Goal: Navigation & Orientation: Find specific page/section

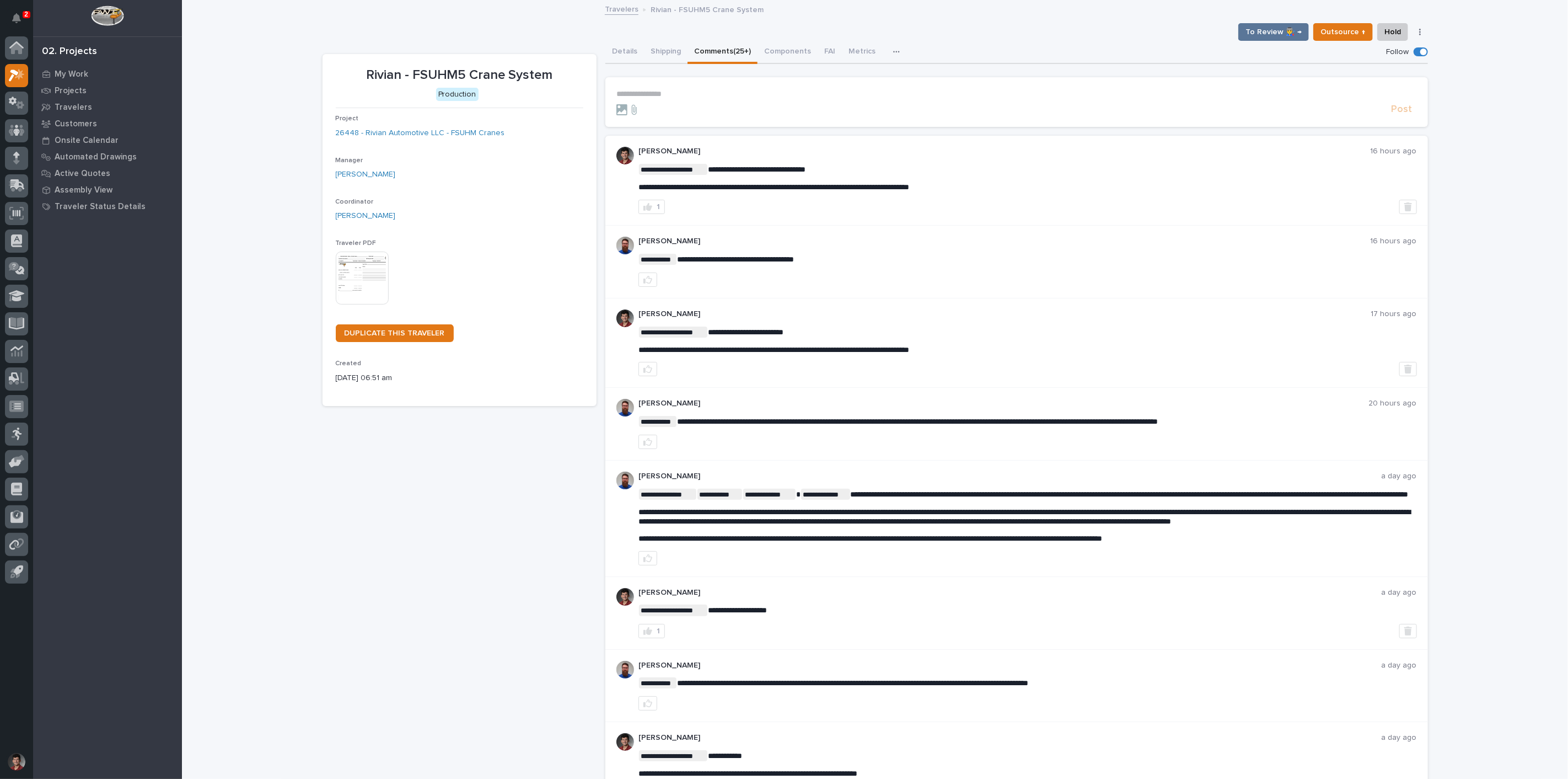
drag, startPoint x: 10, startPoint y: 13, endPoint x: 33, endPoint y: 9, distance: 23.3
click at [10, 13] on button "Notifications" at bounding box center [17, 18] width 23 height 23
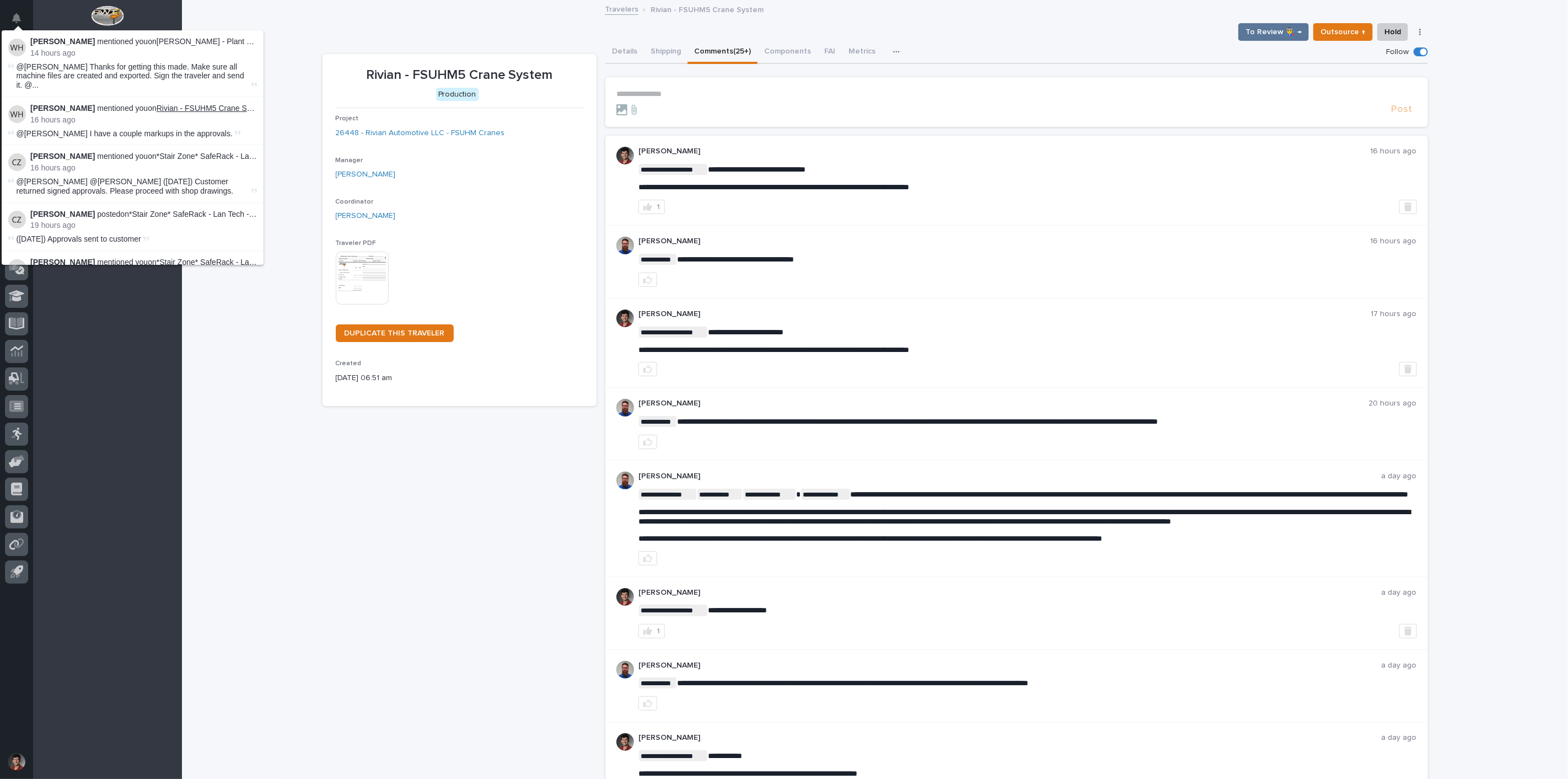
click at [204, 103] on link "Rivian - FSUHM5 Crane System" at bounding box center [212, 108] width 111 height 9
click at [1069, 201] on div "1" at bounding box center [1028, 207] width 779 height 15
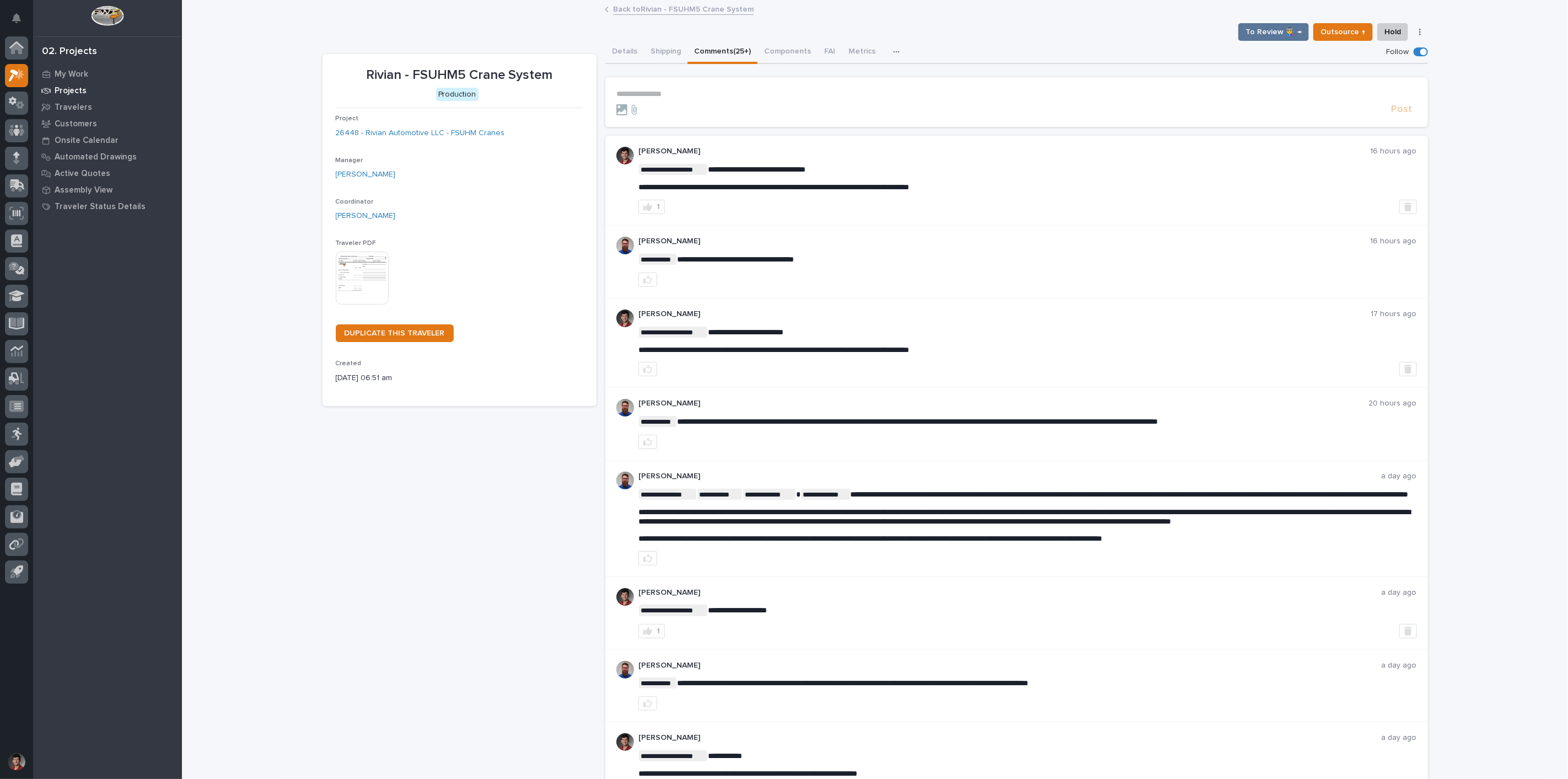
click at [68, 89] on p "Projects" at bounding box center [71, 91] width 32 height 10
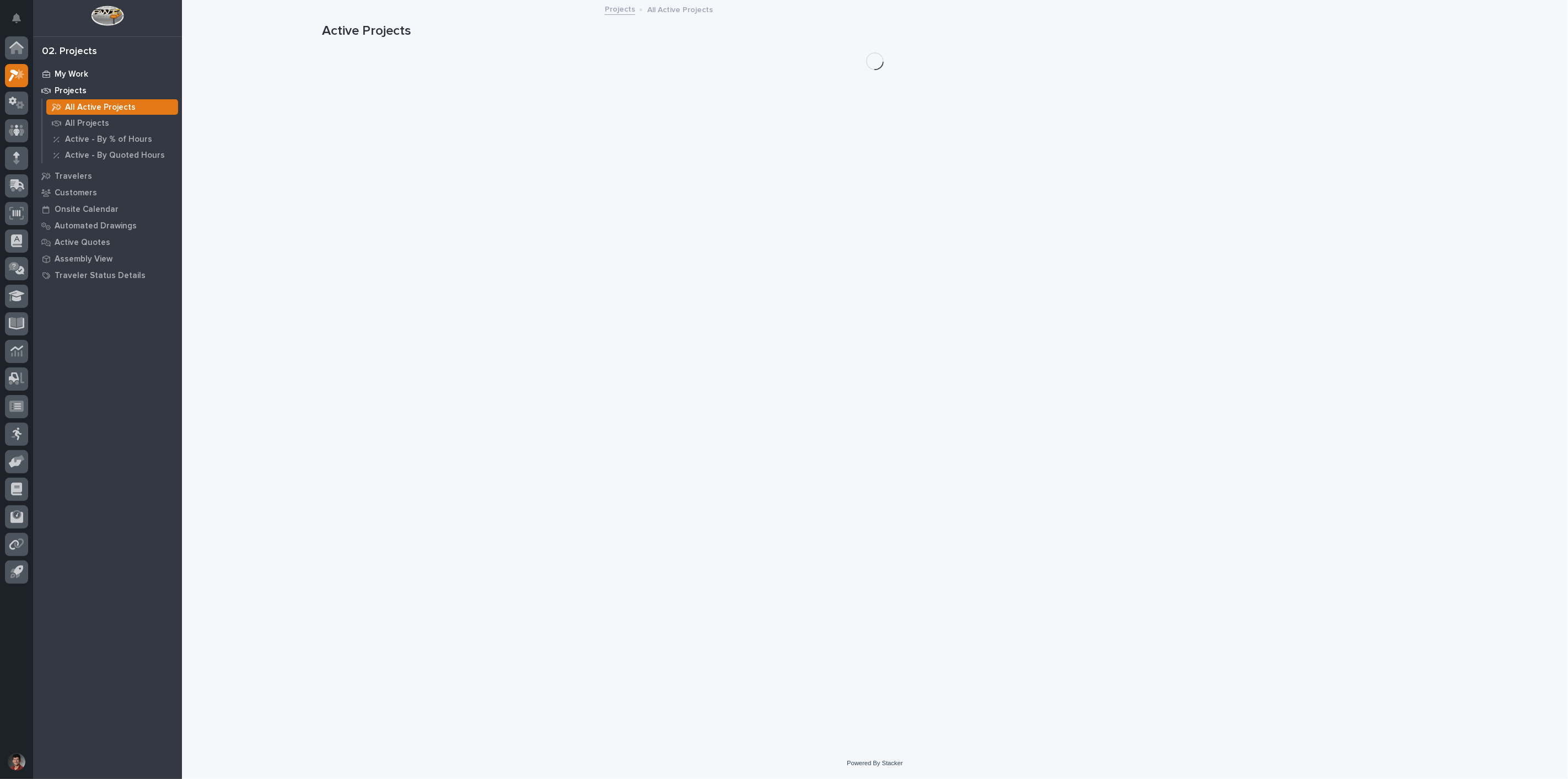
click at [70, 70] on p "My Work" at bounding box center [71, 74] width 34 height 10
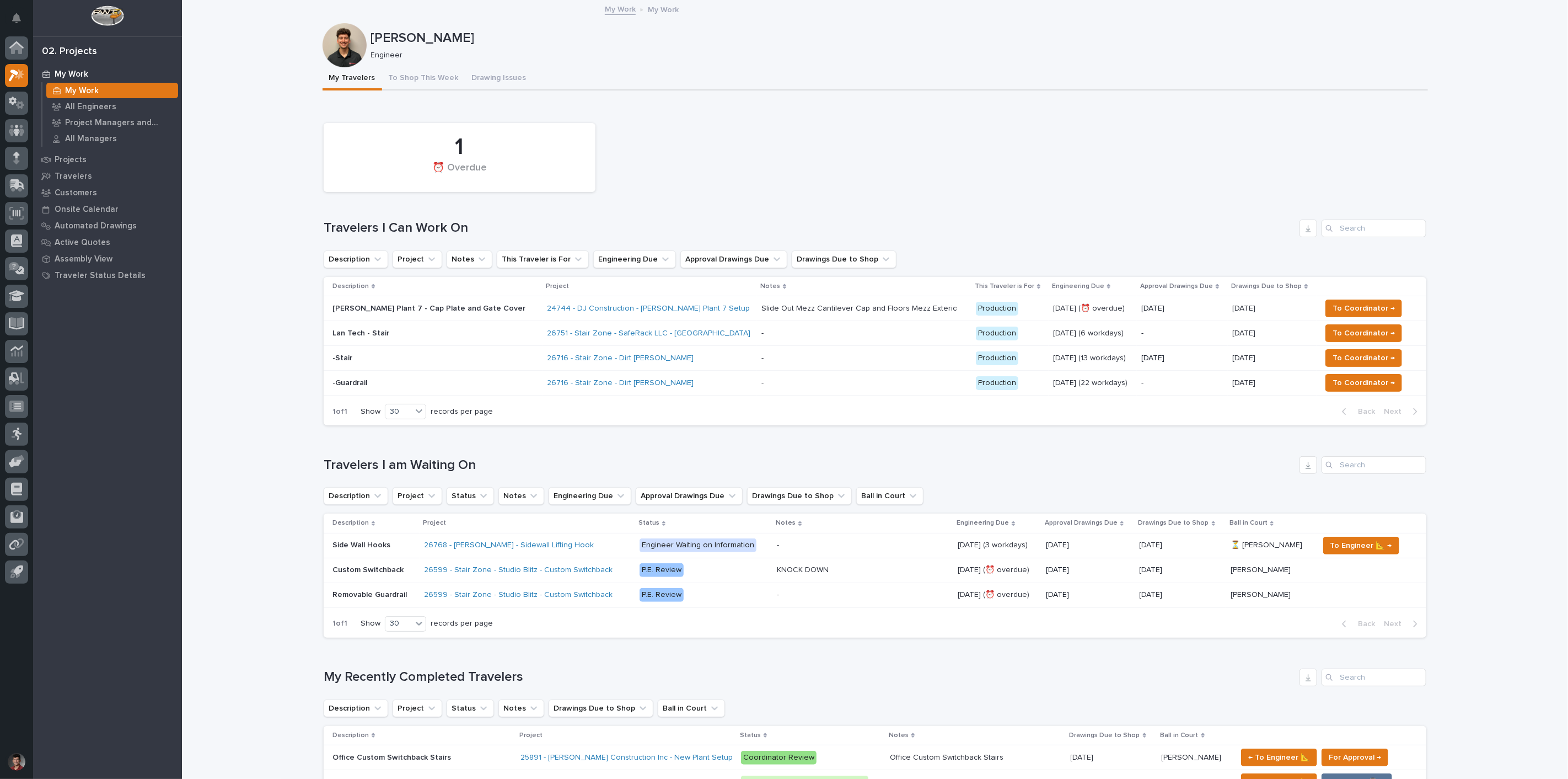
click at [902, 300] on div "Slide Out Mezz Cantilever Cap and Floors Mezz Exterior Full OHD Gate Cover Slid…" at bounding box center [864, 308] width 205 height 18
